Goal: Task Accomplishment & Management: Complete application form

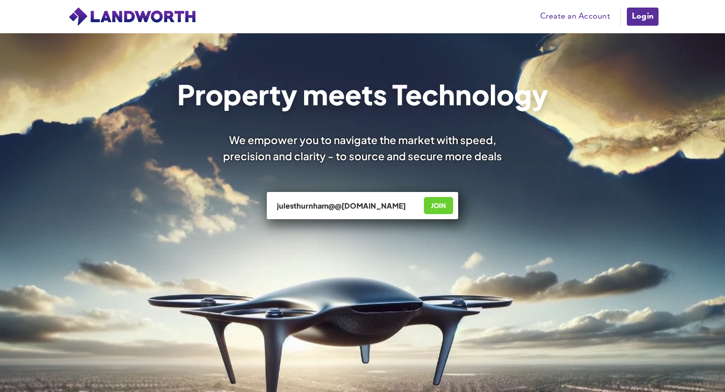
type input "julesthurnham@@[DOMAIN_NAME]"
click at [438, 203] on div "JOIN" at bounding box center [438, 205] width 23 height 16
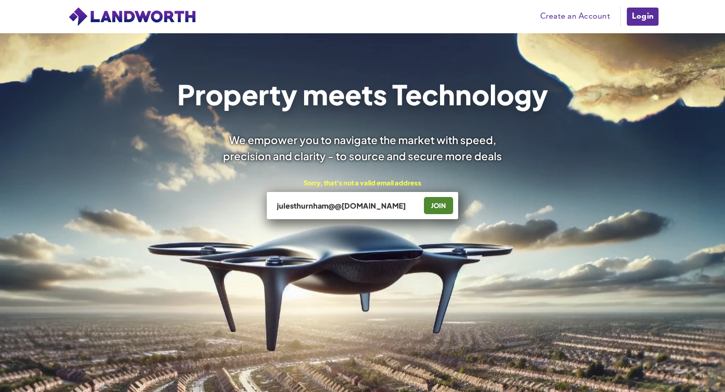
scroll to position [52, 0]
click at [441, 204] on div "JOIN" at bounding box center [438, 205] width 23 height 16
click at [402, 203] on input "julesthurnham@@[DOMAIN_NAME]" at bounding box center [346, 205] width 140 height 10
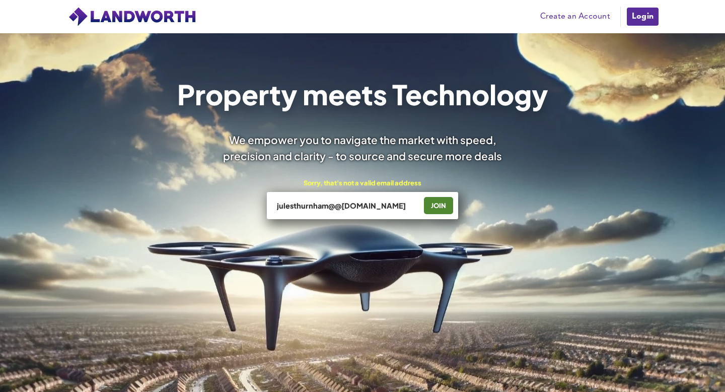
click at [580, 15] on link "Create an Account" at bounding box center [575, 16] width 80 height 15
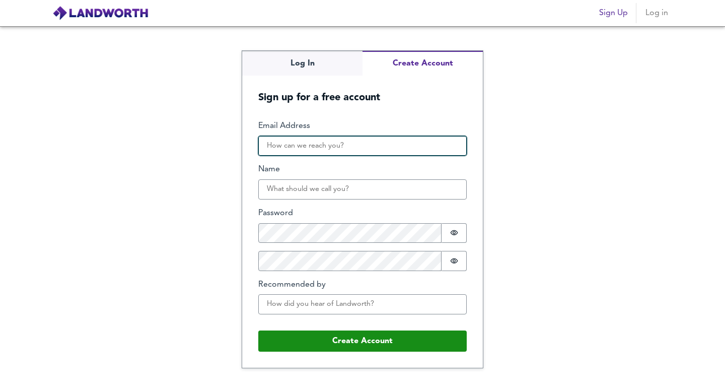
click at [371, 147] on input "Email Address" at bounding box center [362, 146] width 208 height 20
click at [350, 144] on input "Email Address" at bounding box center [362, 146] width 208 height 20
type input "julesthurnham@hotmail.com"
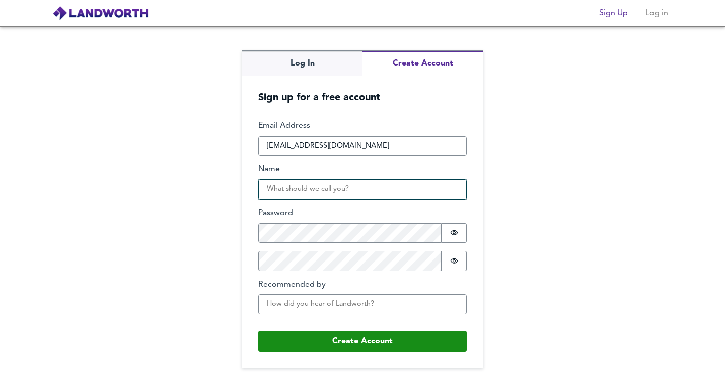
type input "Jules Thurnham"
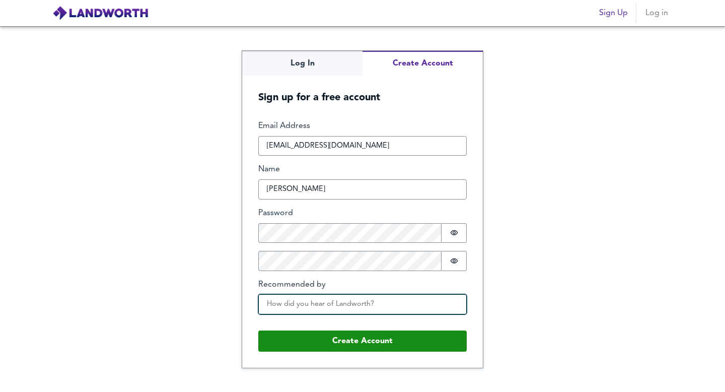
click at [380, 304] on input "Recommended by" at bounding box center [362, 304] width 208 height 20
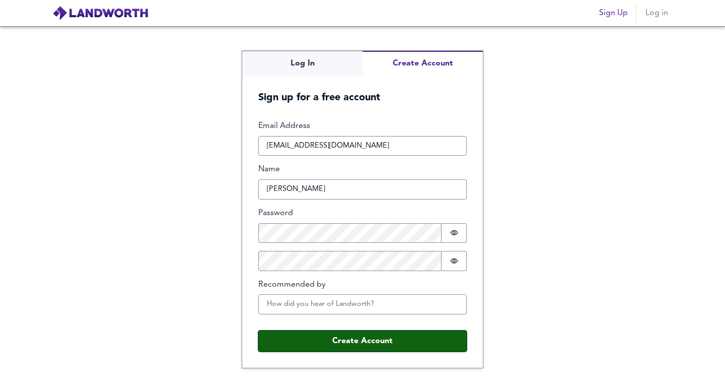
click at [380, 339] on button "Create Account" at bounding box center [362, 340] width 208 height 21
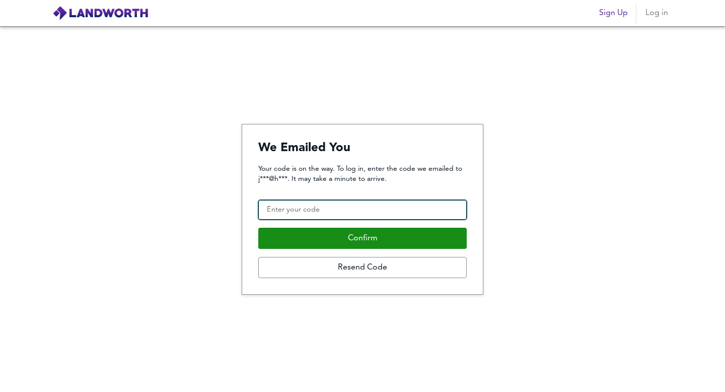
click at [361, 204] on input "Confirmation Code" at bounding box center [362, 210] width 208 height 20
paste input "314132"
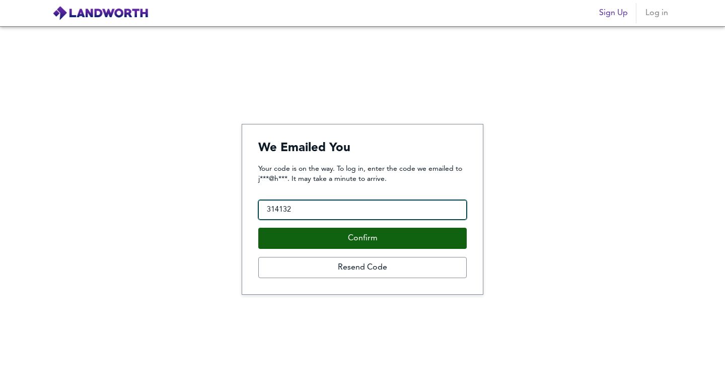
type input "314132"
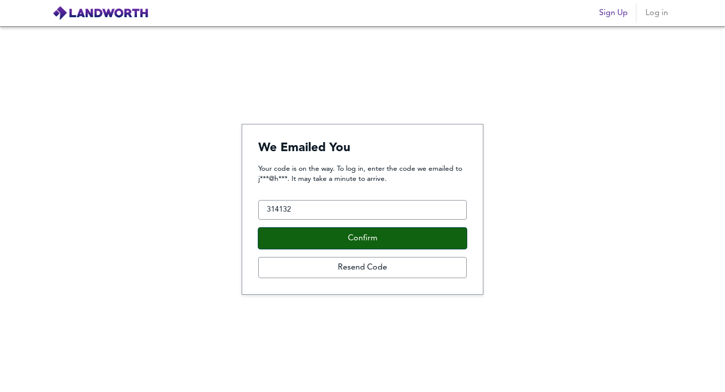
click at [387, 236] on button "Confirm" at bounding box center [362, 237] width 208 height 21
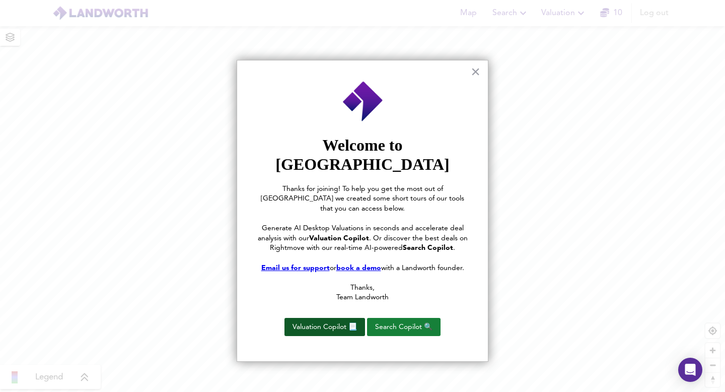
click at [332, 318] on button "Valuation Copilot 📃" at bounding box center [324, 327] width 81 height 18
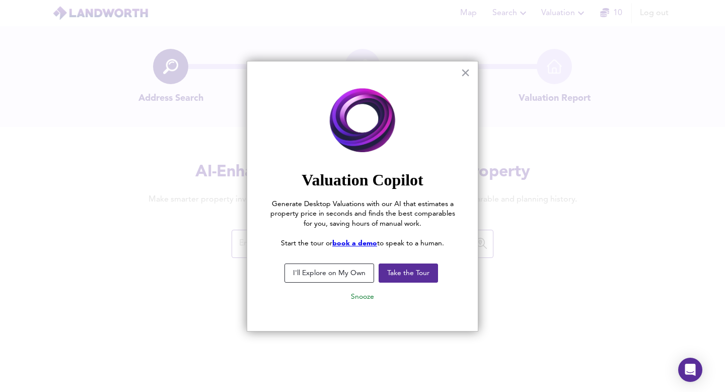
click at [345, 277] on button "I'll Explore on My Own" at bounding box center [329, 272] width 90 height 19
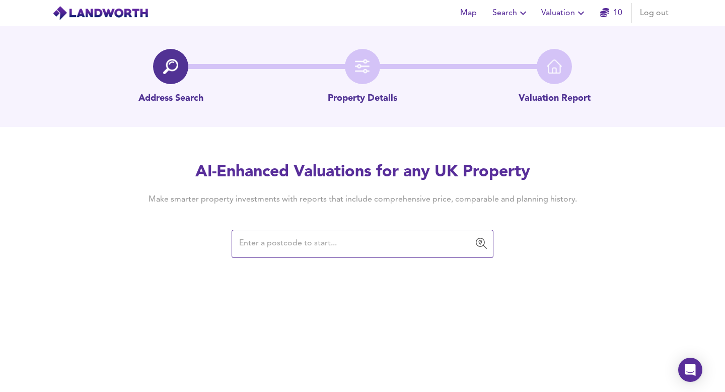
click at [331, 245] on input "text" at bounding box center [355, 243] width 238 height 19
click at [331, 244] on input "text" at bounding box center [355, 243] width 238 height 19
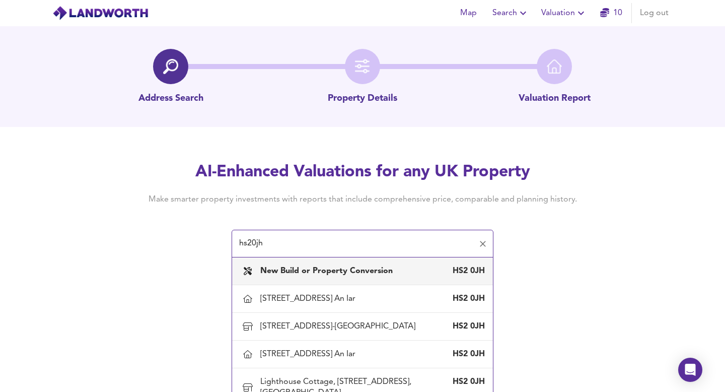
scroll to position [25, 0]
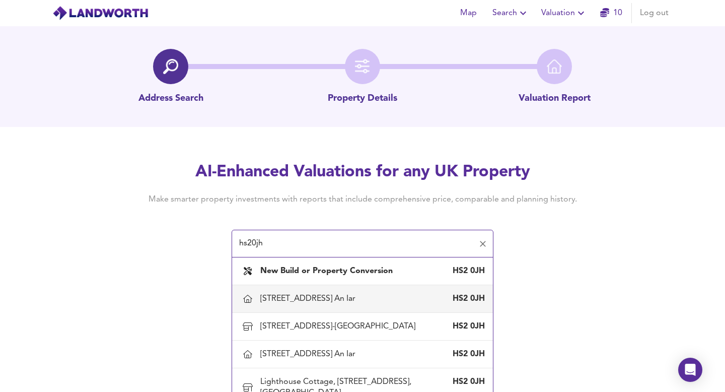
click at [356, 293] on div "1 Lighthouse Road, Portvoller, Point, Na H-eileanan An Iar" at bounding box center [309, 298] width 99 height 11
type input "1 Lighthouse Road, Portvoller, Point, Na H-eileanan An Iar"
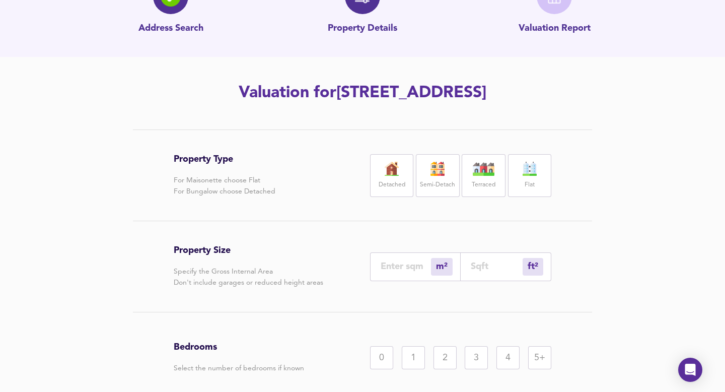
scroll to position [70, 0]
click at [395, 191] on label "Detached" at bounding box center [391, 184] width 27 height 13
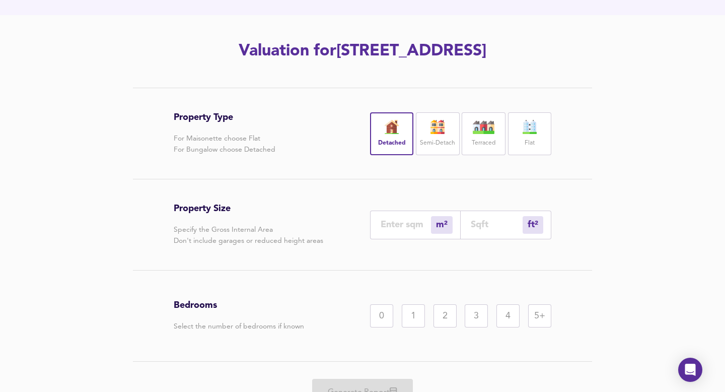
scroll to position [120, 0]
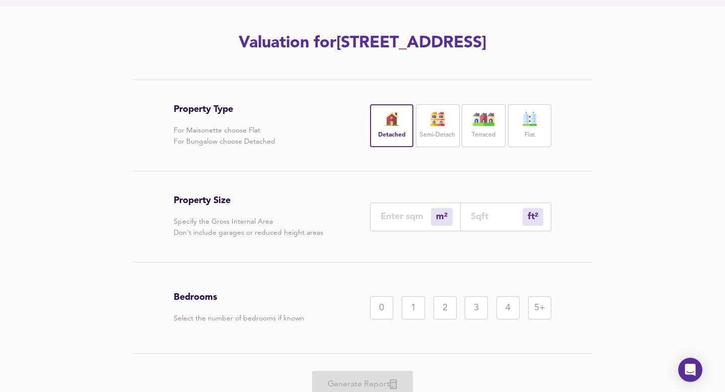
click at [405, 221] on input "number" at bounding box center [405, 216] width 50 height 11
type input "9"
type input "97"
type input "91"
type input "980"
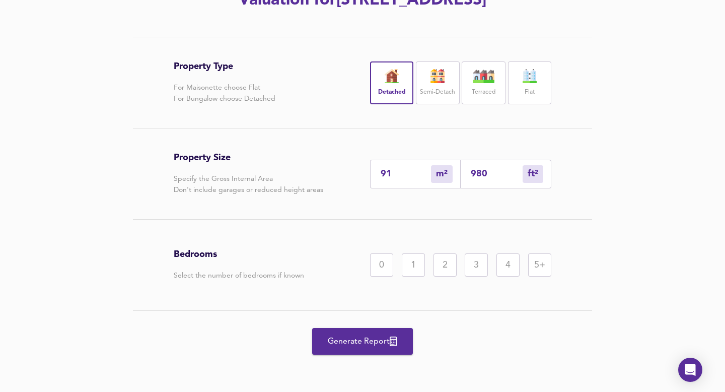
scroll to position [185, 0]
type input "91"
click at [477, 267] on div "3" at bounding box center [475, 264] width 23 height 23
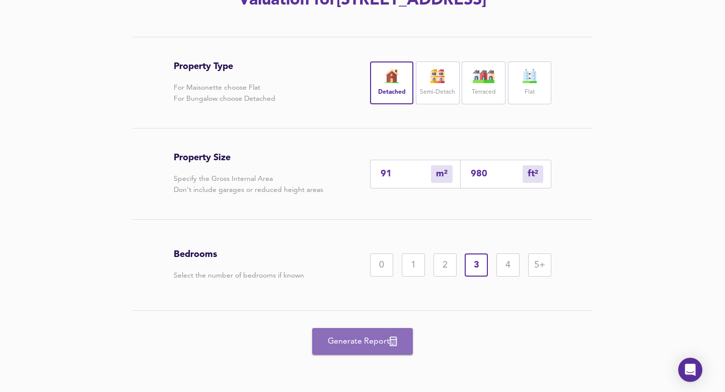
click at [361, 339] on span "Generate Report" at bounding box center [362, 341] width 81 height 14
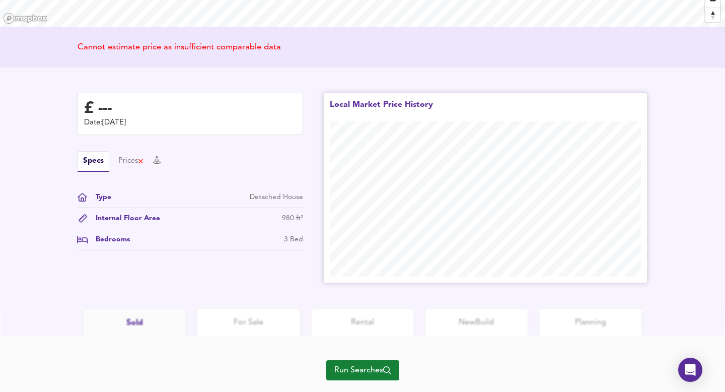
scroll to position [206, 0]
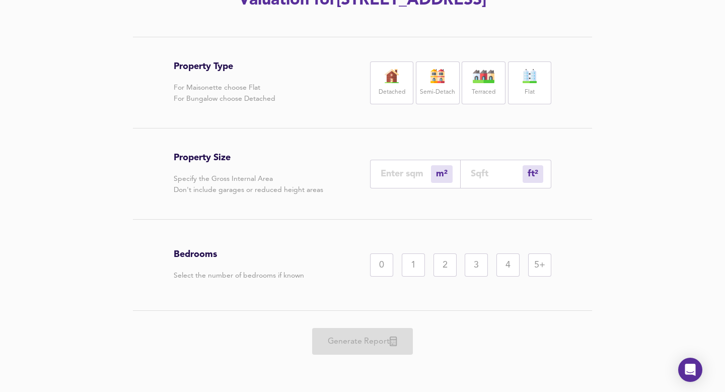
scroll to position [185, 0]
